Goal: Check status: Check status

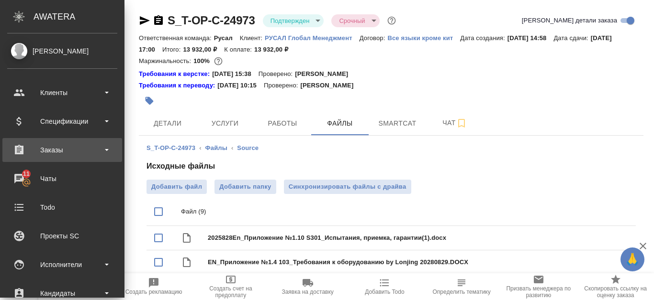
click at [74, 152] on div "Заказы" at bounding box center [62, 150] width 110 height 14
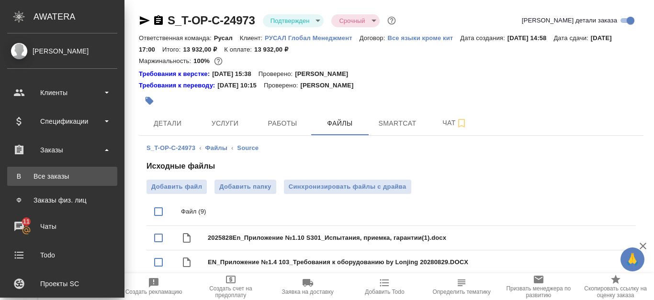
click at [73, 169] on link "В Все заказы" at bounding box center [62, 176] width 110 height 19
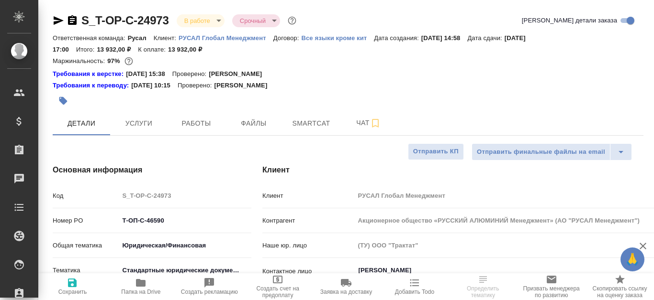
select select "RU"
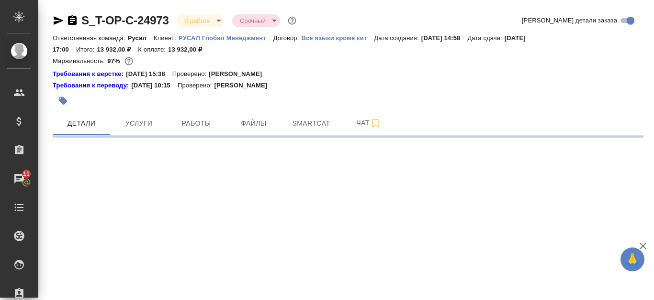
select select "RU"
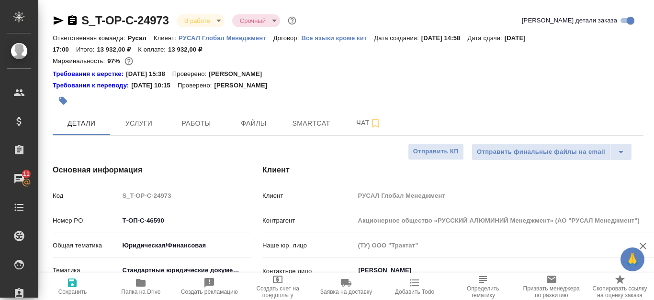
type textarea "x"
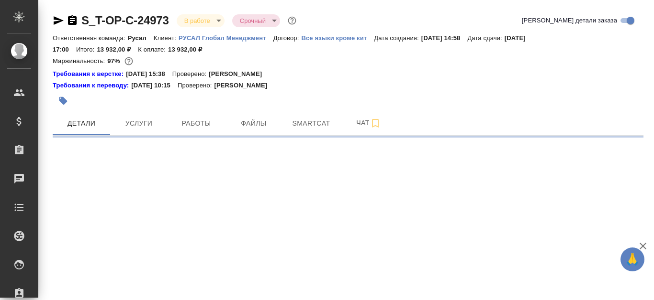
select select "RU"
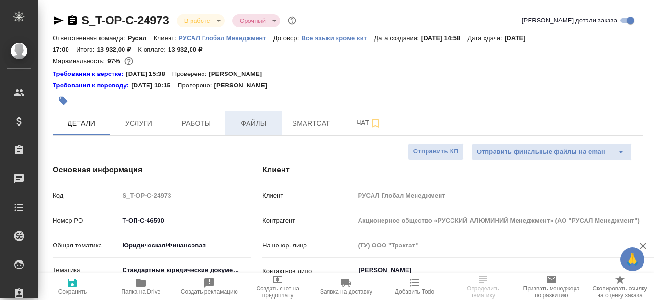
type textarea "x"
click at [250, 129] on span "Файлы" at bounding box center [254, 124] width 46 height 12
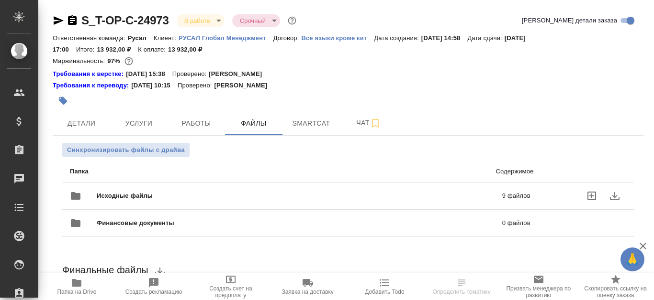
scroll to position [96, 0]
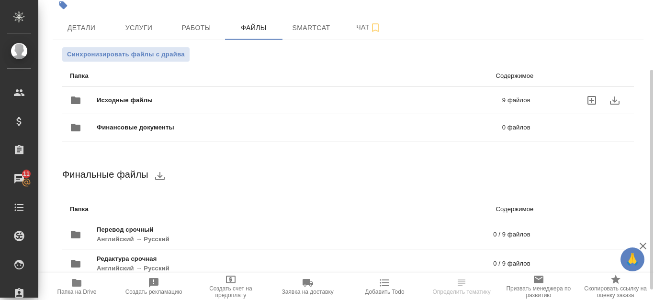
click at [618, 99] on icon "download" at bounding box center [614, 100] width 11 height 11
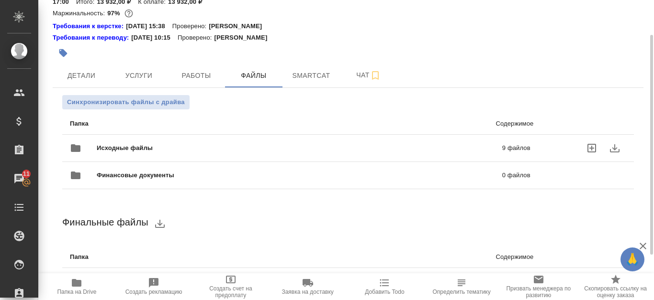
scroll to position [0, 0]
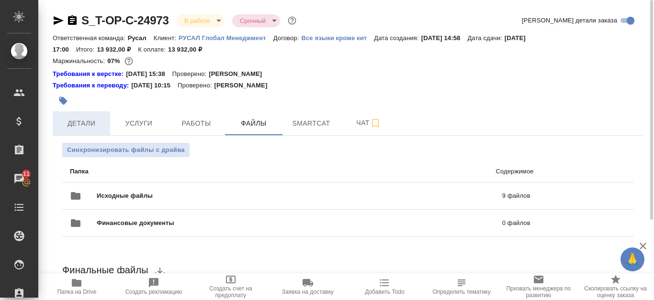
click at [91, 116] on button "Детали" at bounding box center [81, 123] width 57 height 24
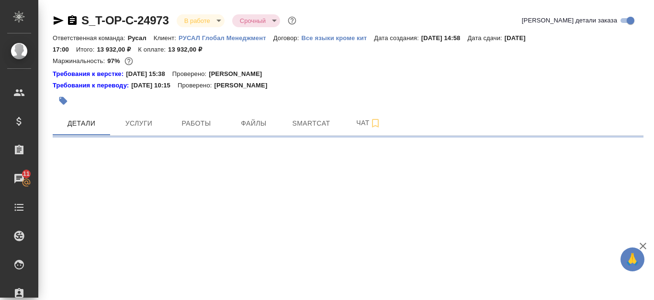
select select "RU"
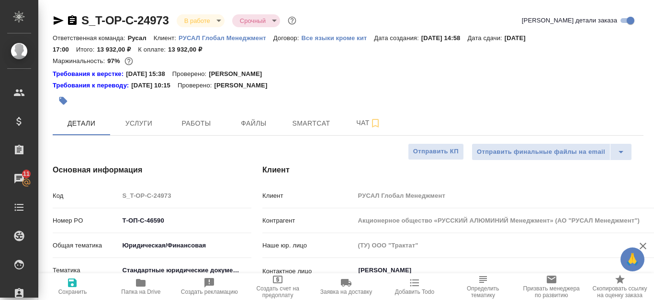
type textarea "x"
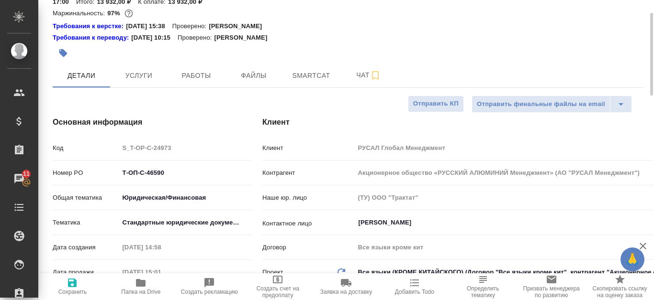
scroll to position [96, 0]
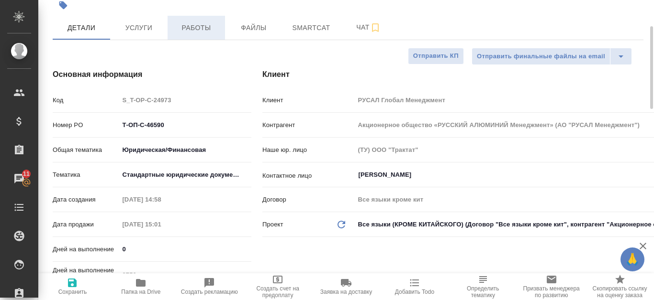
click at [215, 25] on span "Работы" at bounding box center [196, 28] width 46 height 12
